Goal: Communication & Community: Share content

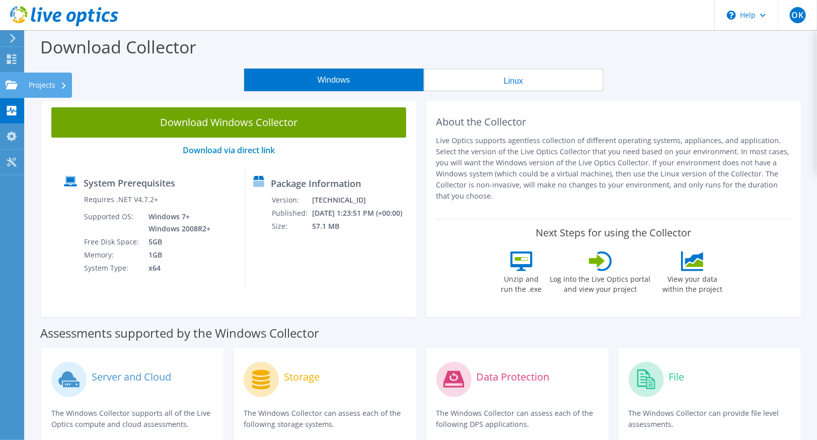
drag, startPoint x: 0, startPoint y: 0, endPoint x: 23, endPoint y: 85, distance: 88.1
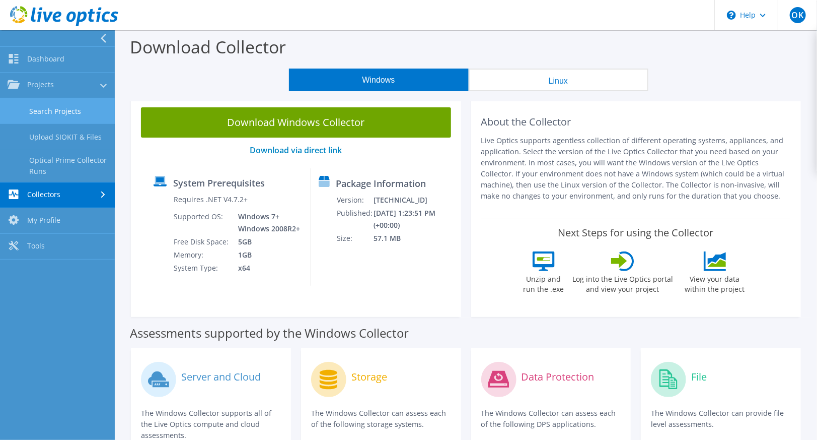
click at [63, 115] on link "Search Projects" at bounding box center [57, 111] width 115 height 26
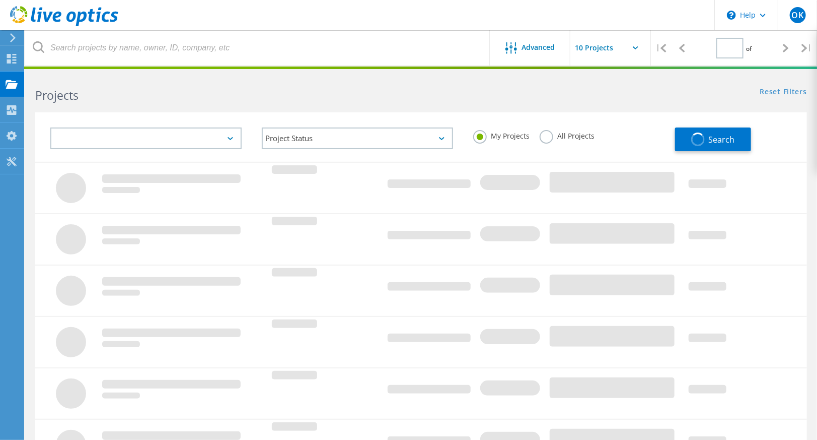
type input "1"
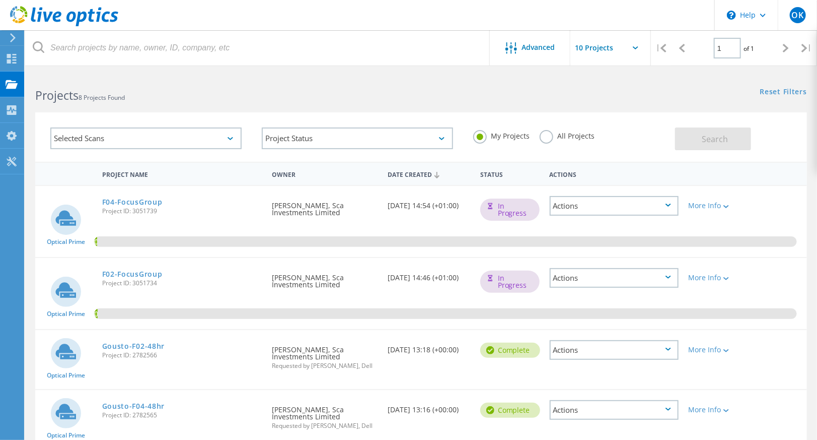
click at [575, 199] on div "Actions" at bounding box center [614, 206] width 129 height 20
click at [575, 214] on div "Share" at bounding box center [614, 221] width 127 height 16
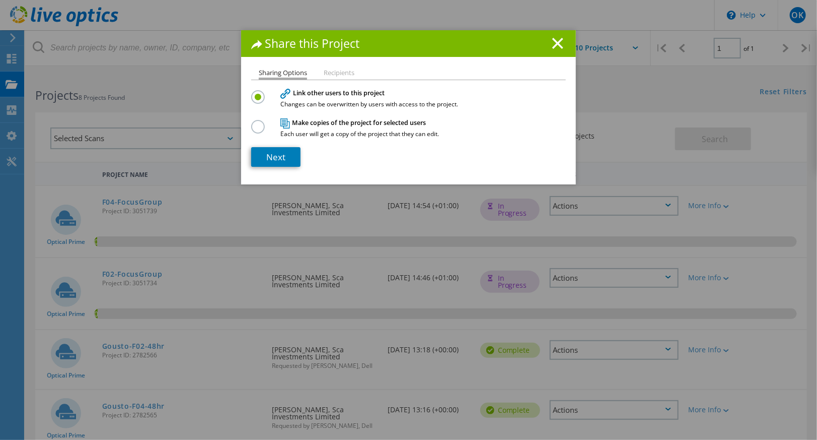
click at [337, 74] on li "Recipients" at bounding box center [339, 73] width 31 height 8
click at [547, 48] on h1 "Share this Project" at bounding box center [408, 44] width 315 height 12
click at [559, 43] on icon at bounding box center [557, 43] width 11 height 11
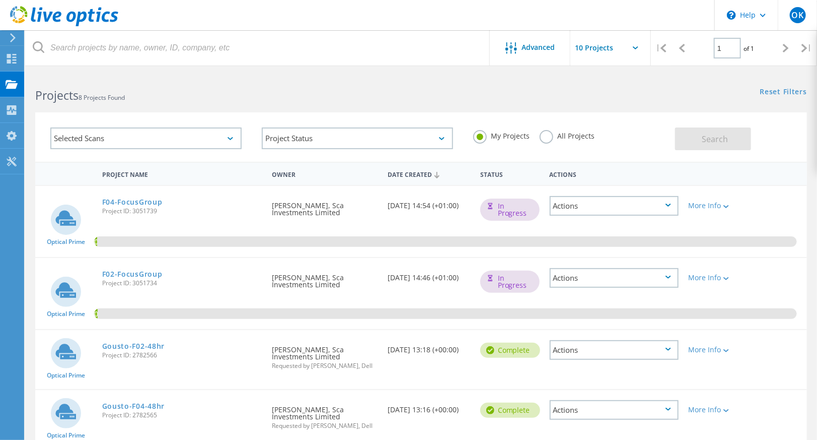
click at [60, 223] on icon at bounding box center [66, 217] width 21 height 15
click at [127, 198] on link "F04-FocusGroup" at bounding box center [132, 201] width 60 height 7
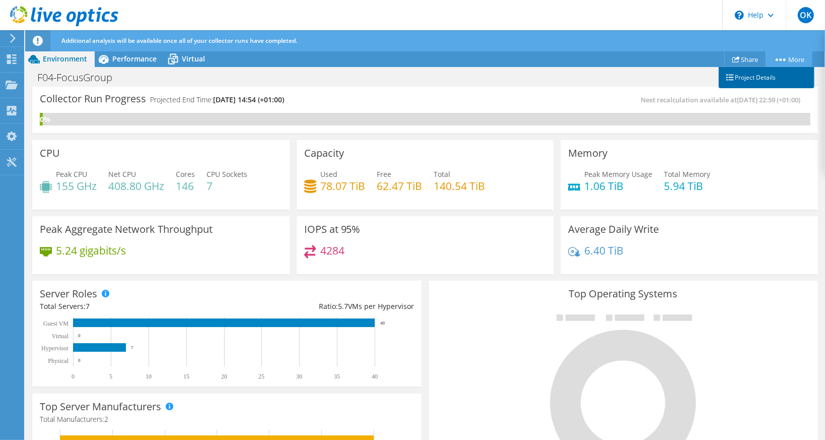
click at [743, 77] on link "Project Details" at bounding box center [766, 77] width 96 height 21
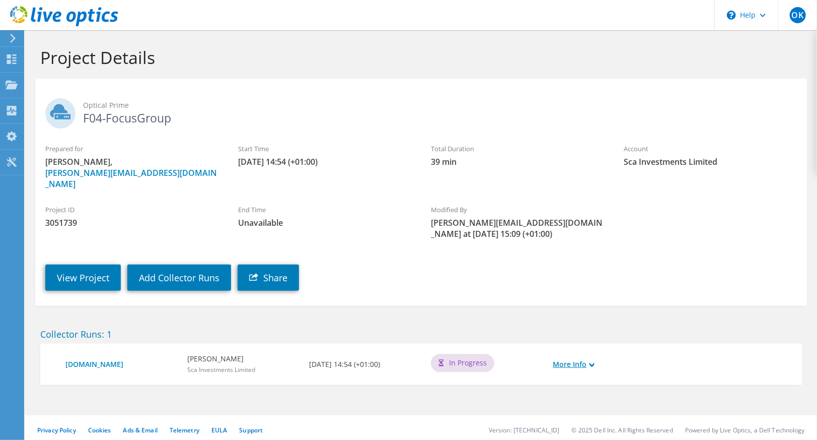
click at [595, 358] on link "More Info" at bounding box center [573, 363] width 41 height 11
